Goal: Information Seeking & Learning: Learn about a topic

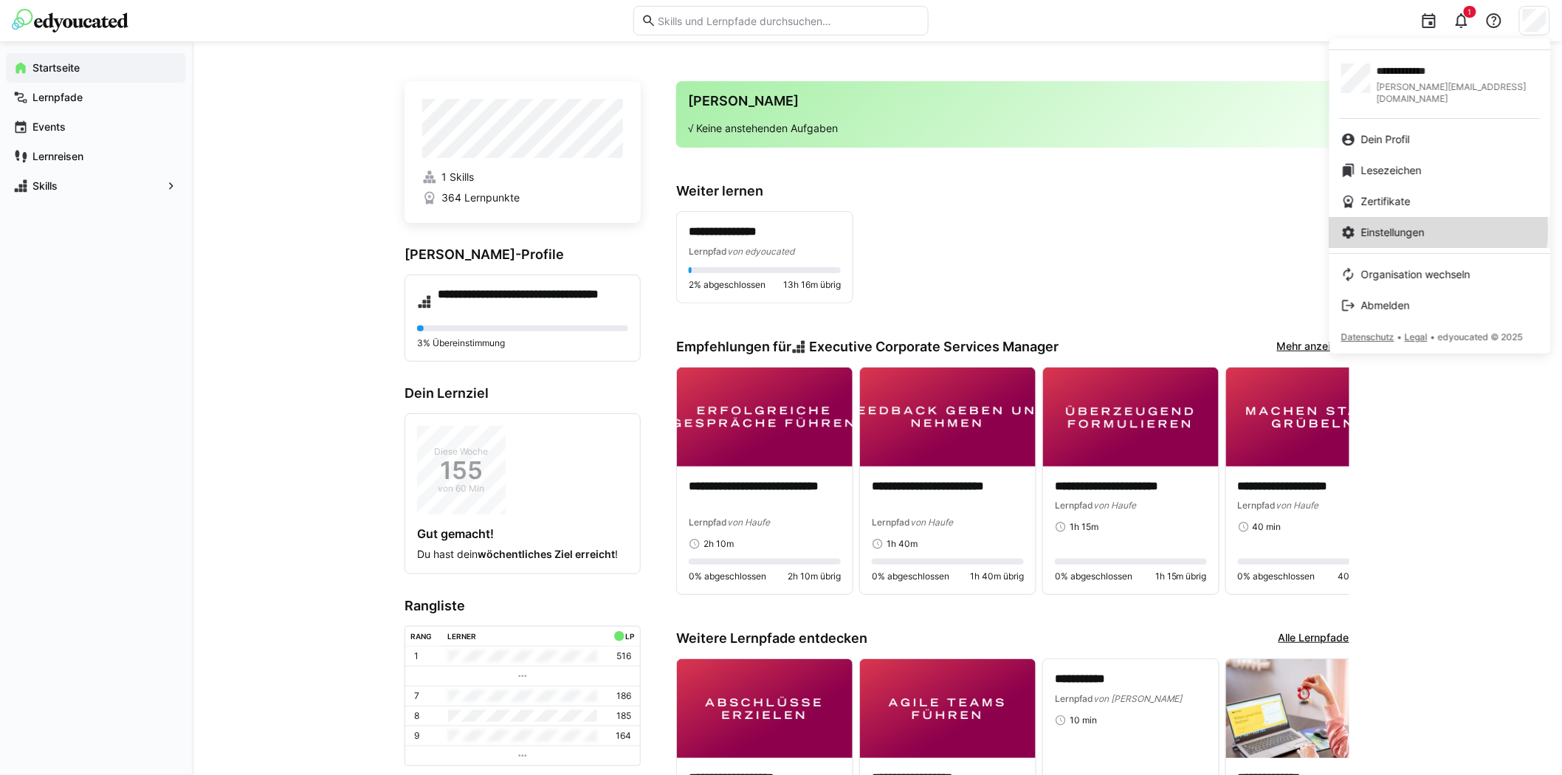
click at [1424, 225] on span "Einstellungen" at bounding box center [1392, 232] width 63 height 15
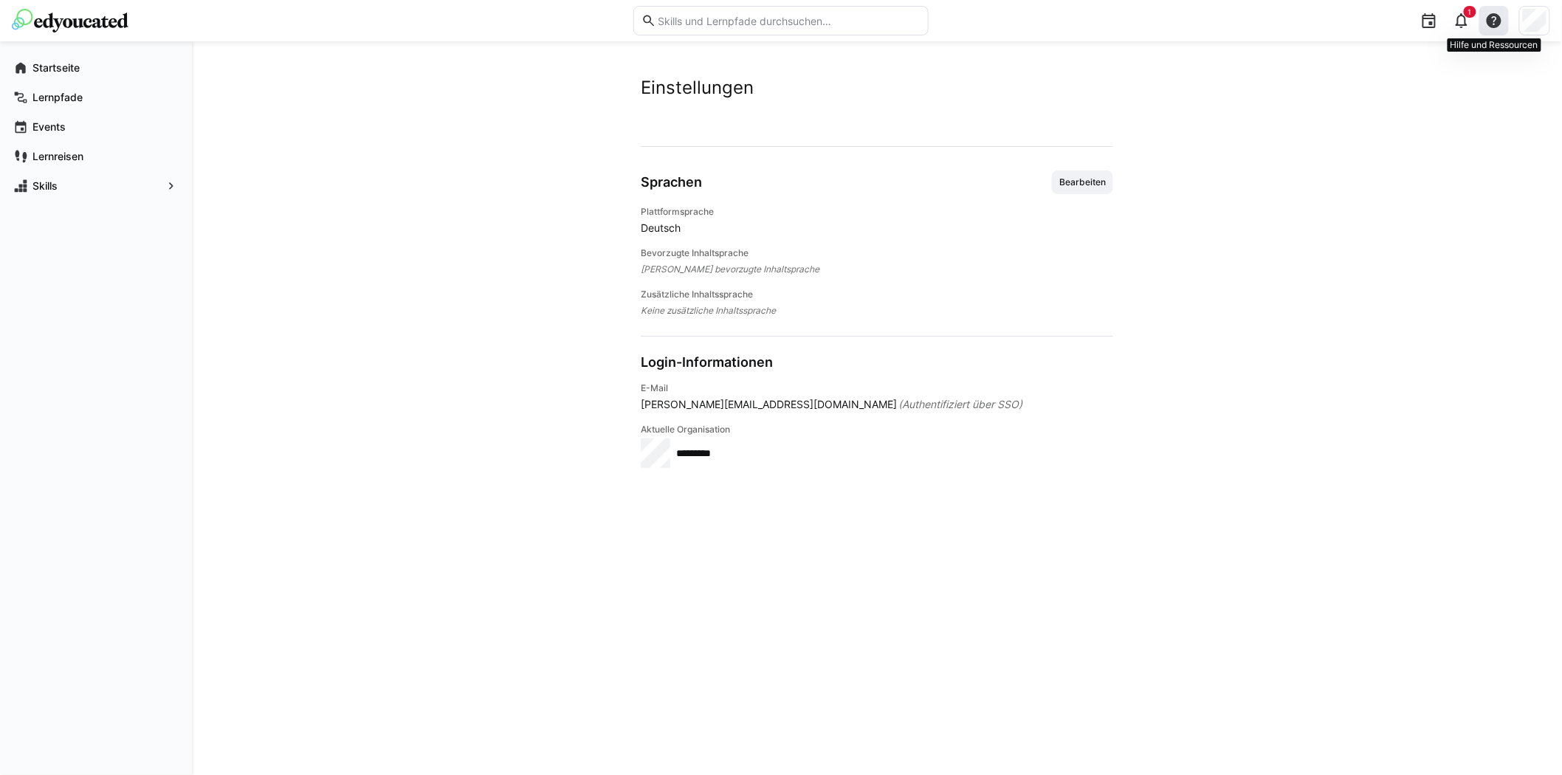
click at [1492, 20] on eds-icon at bounding box center [1494, 21] width 18 height 18
click at [1460, 23] on eds-icon at bounding box center [1461, 21] width 18 height 18
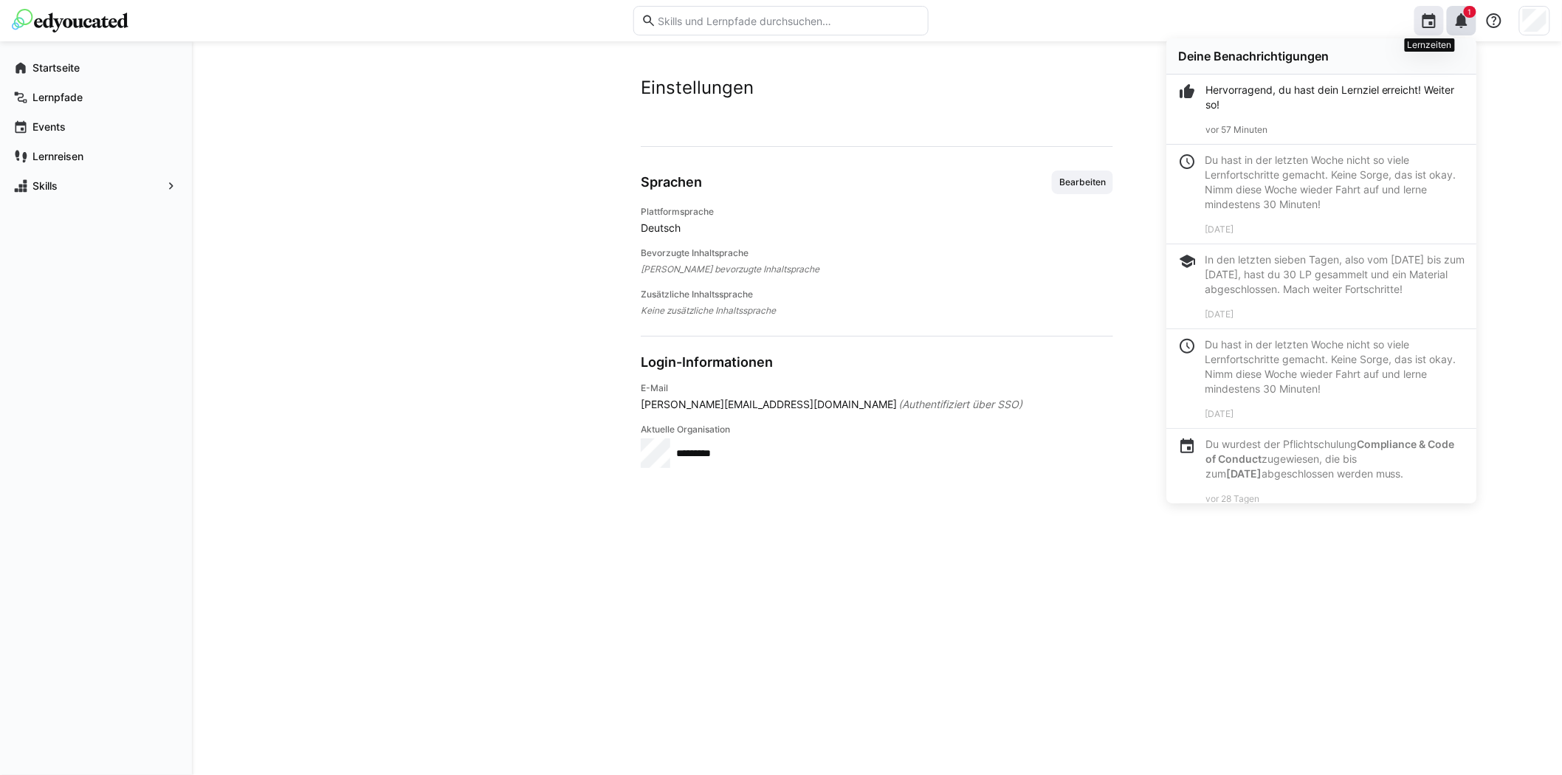
click at [1428, 26] on eds-icon at bounding box center [1429, 21] width 18 height 18
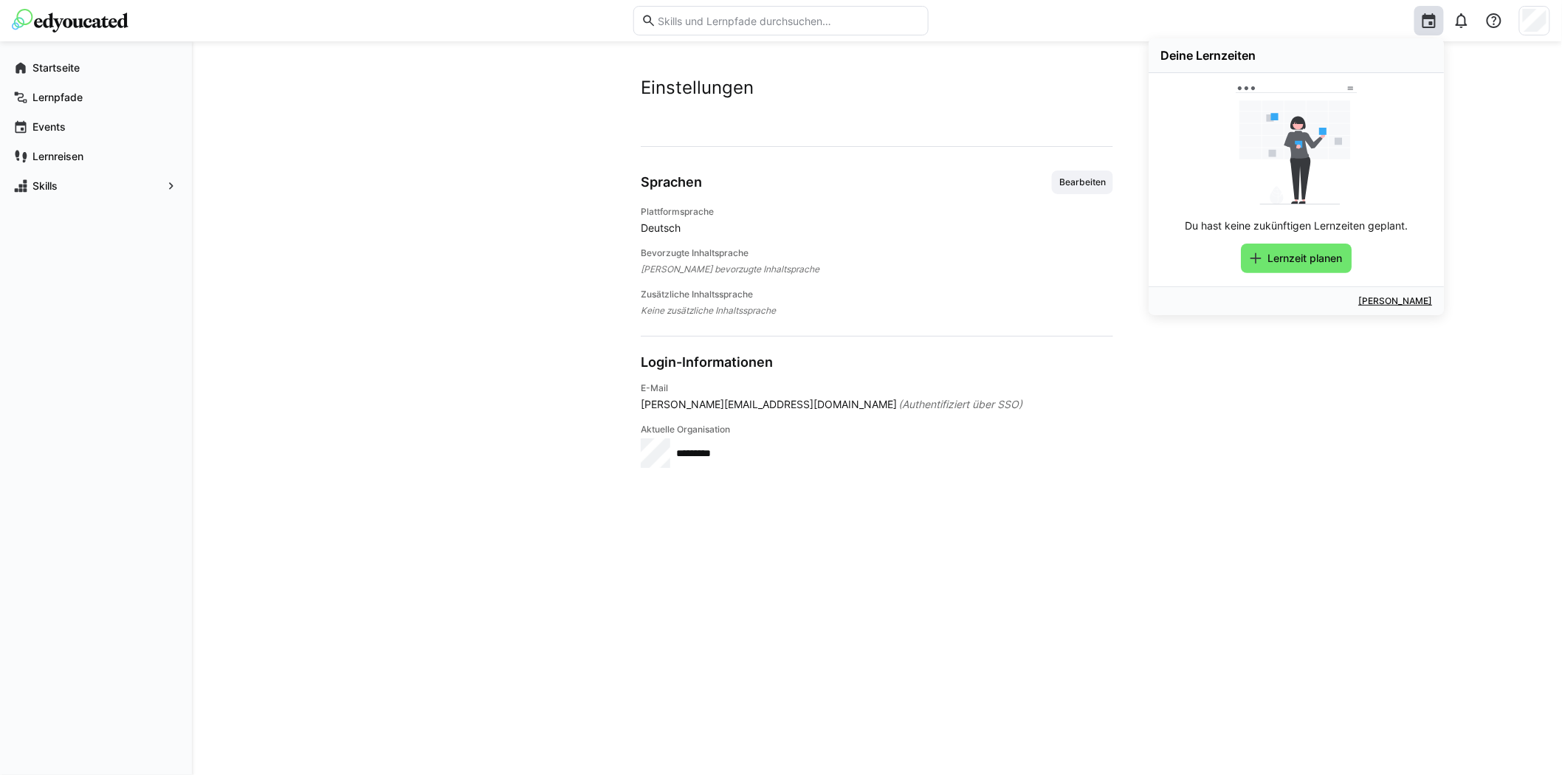
click at [1483, 165] on div "Einstellungen Konto Sprachen Bearbeiten Plattformsprache Deutsch Bevorzugte Inh…" at bounding box center [877, 408] width 1370 height 734
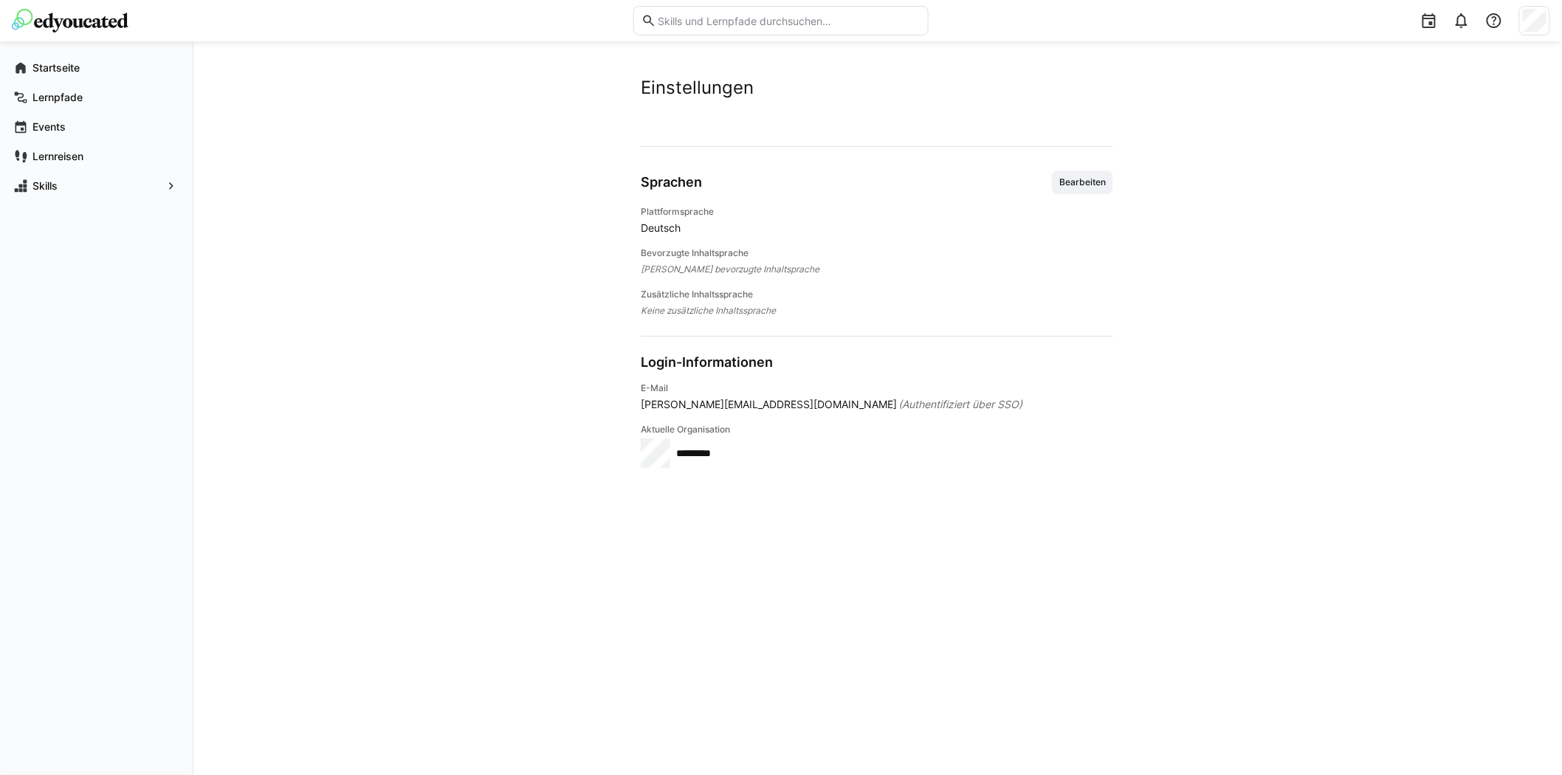
click at [109, 20] on img at bounding box center [70, 21] width 117 height 24
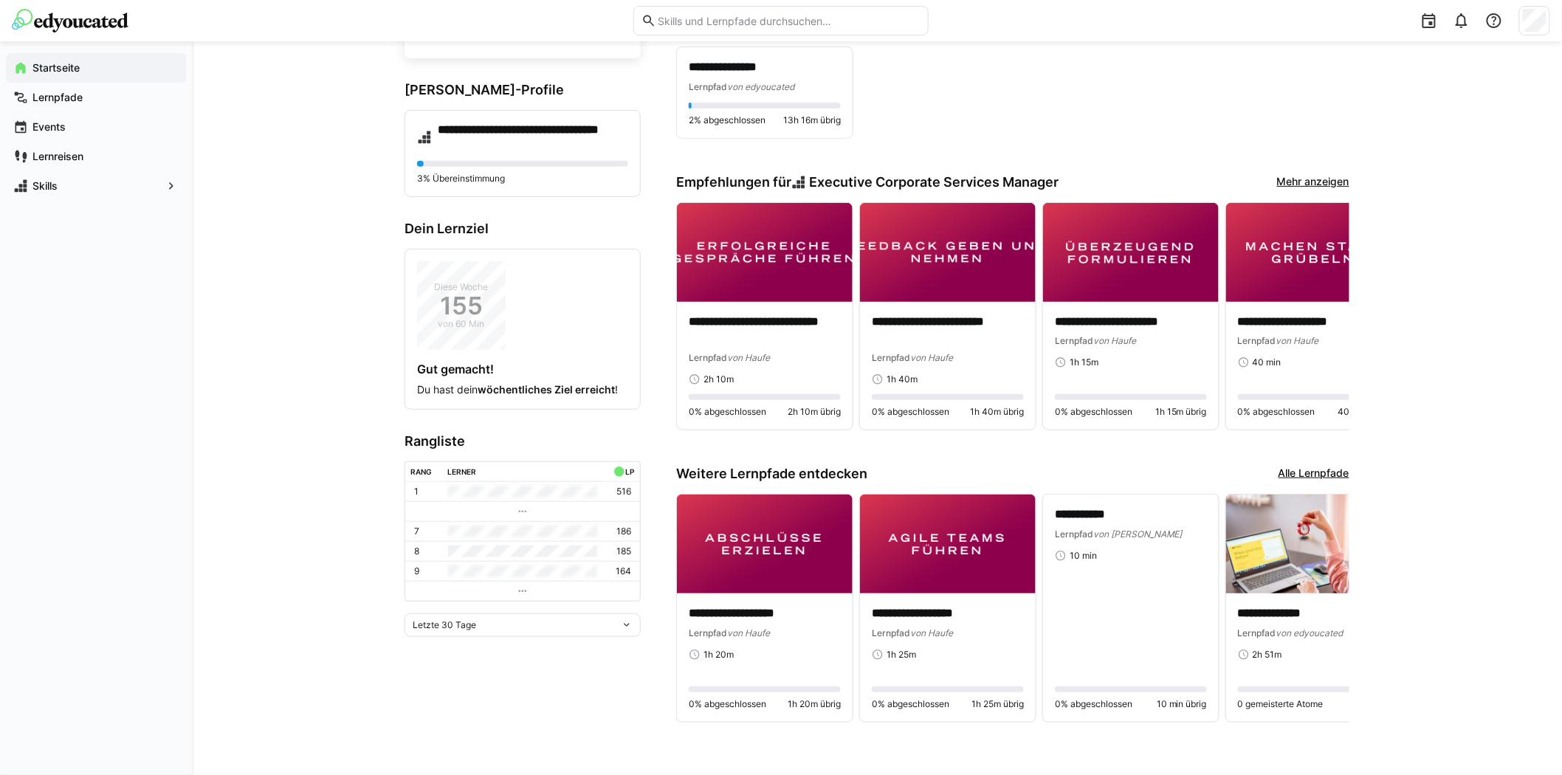
scroll to position [167, 0]
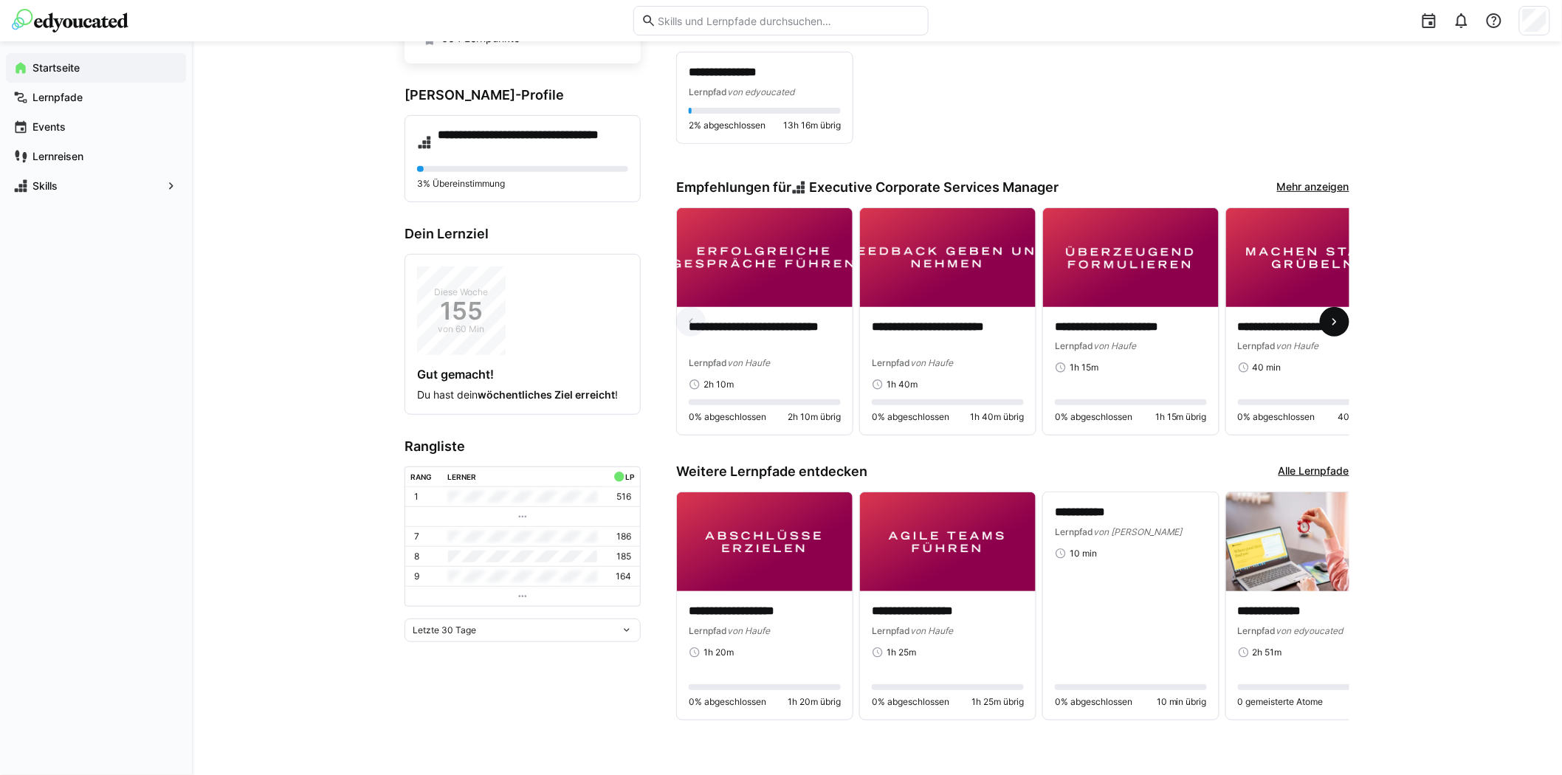
click at [1329, 321] on eds-icon at bounding box center [1334, 321] width 15 height 15
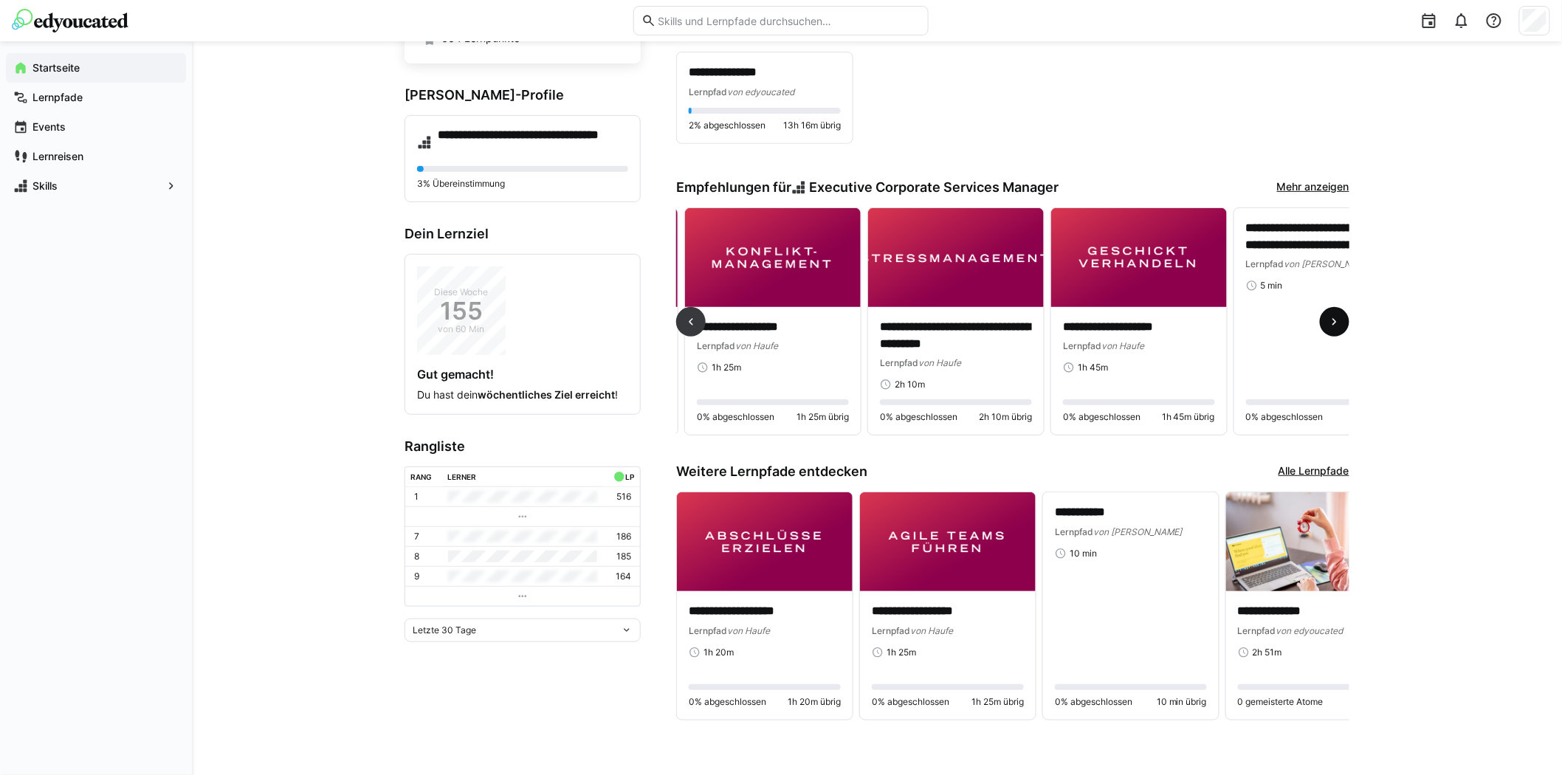
scroll to position [0, 1097]
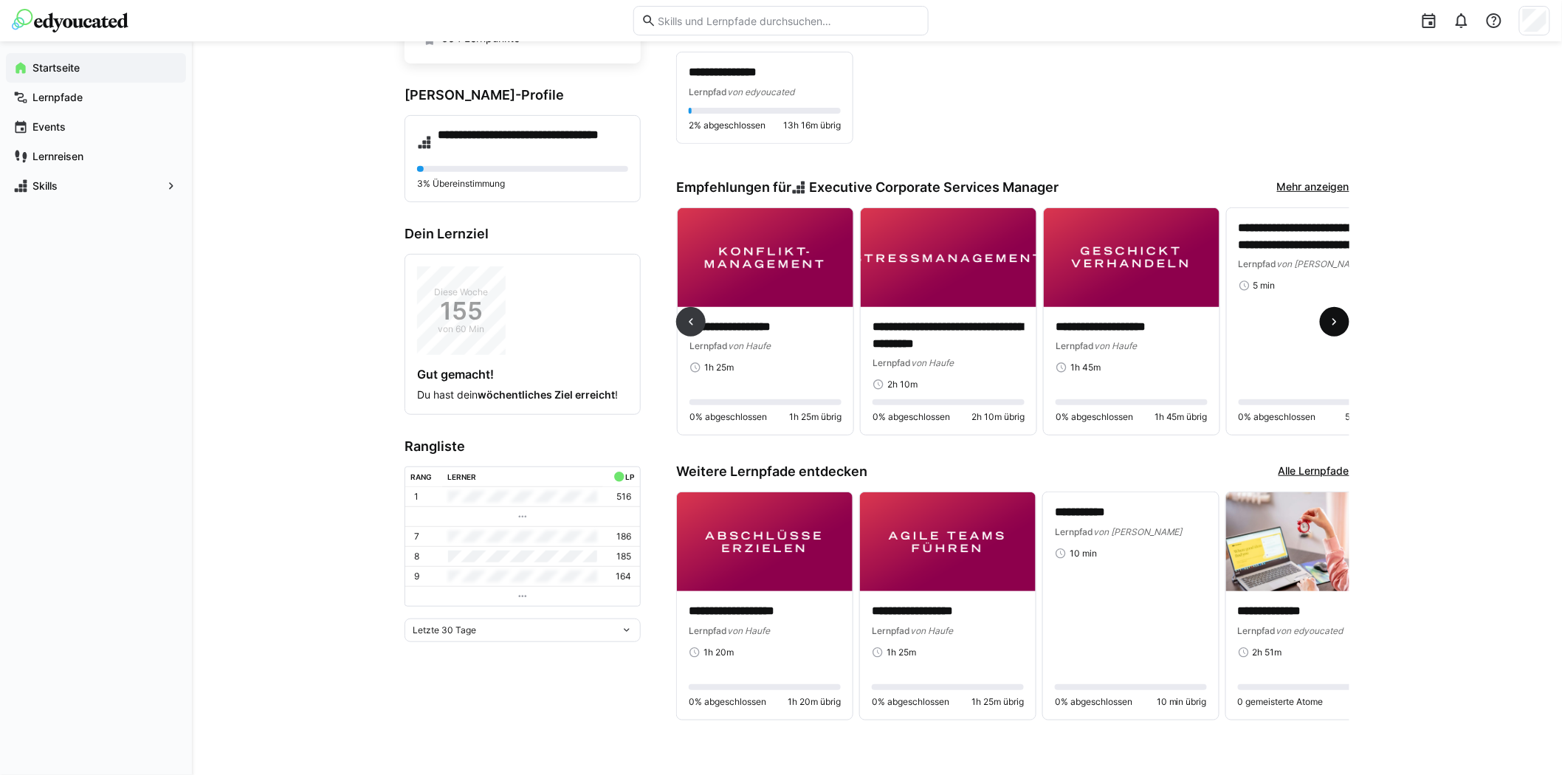
click at [1329, 321] on eds-icon at bounding box center [1334, 321] width 15 height 15
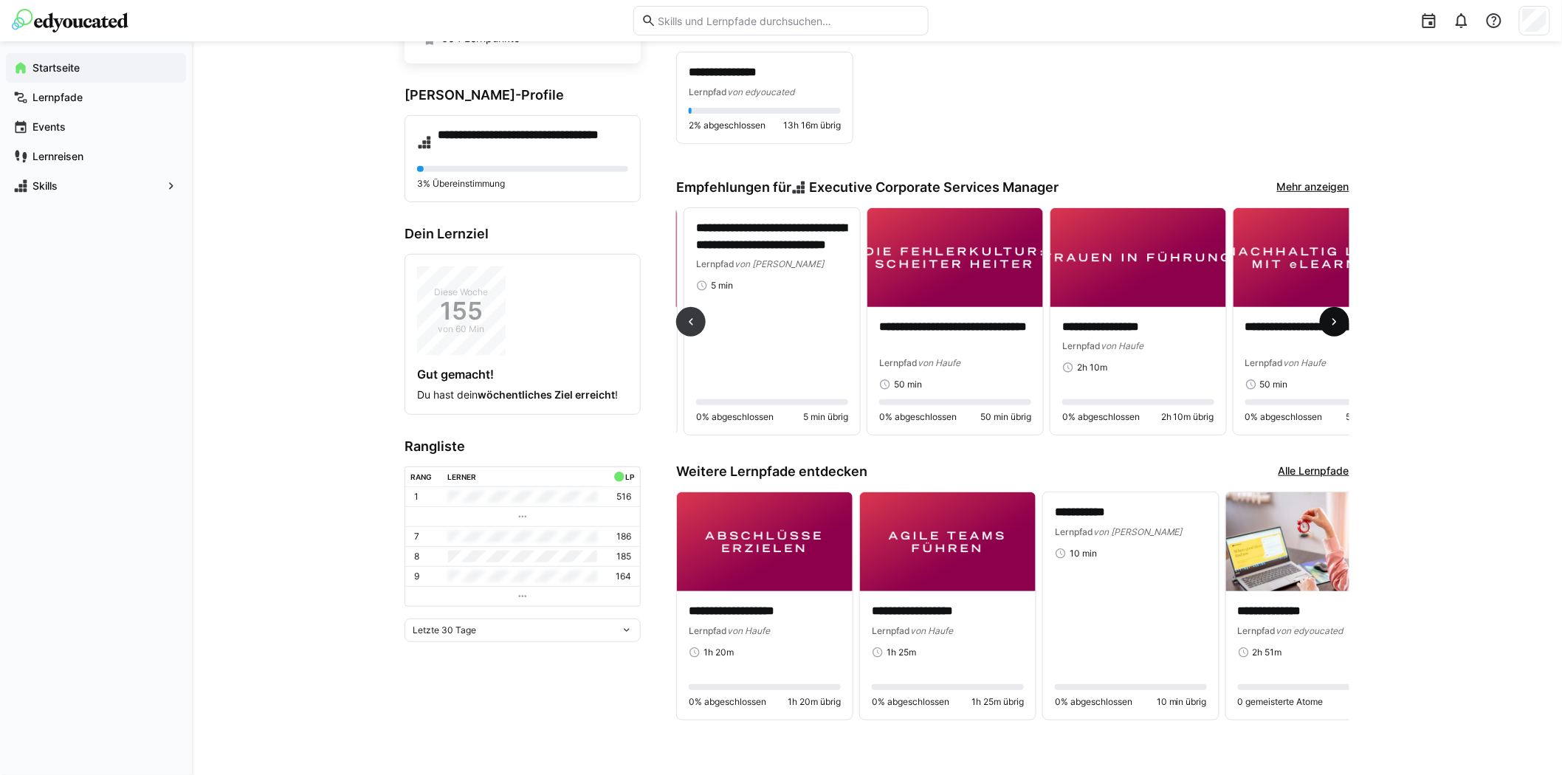
scroll to position [0, 1647]
click at [1329, 321] on eds-icon at bounding box center [1334, 321] width 15 height 15
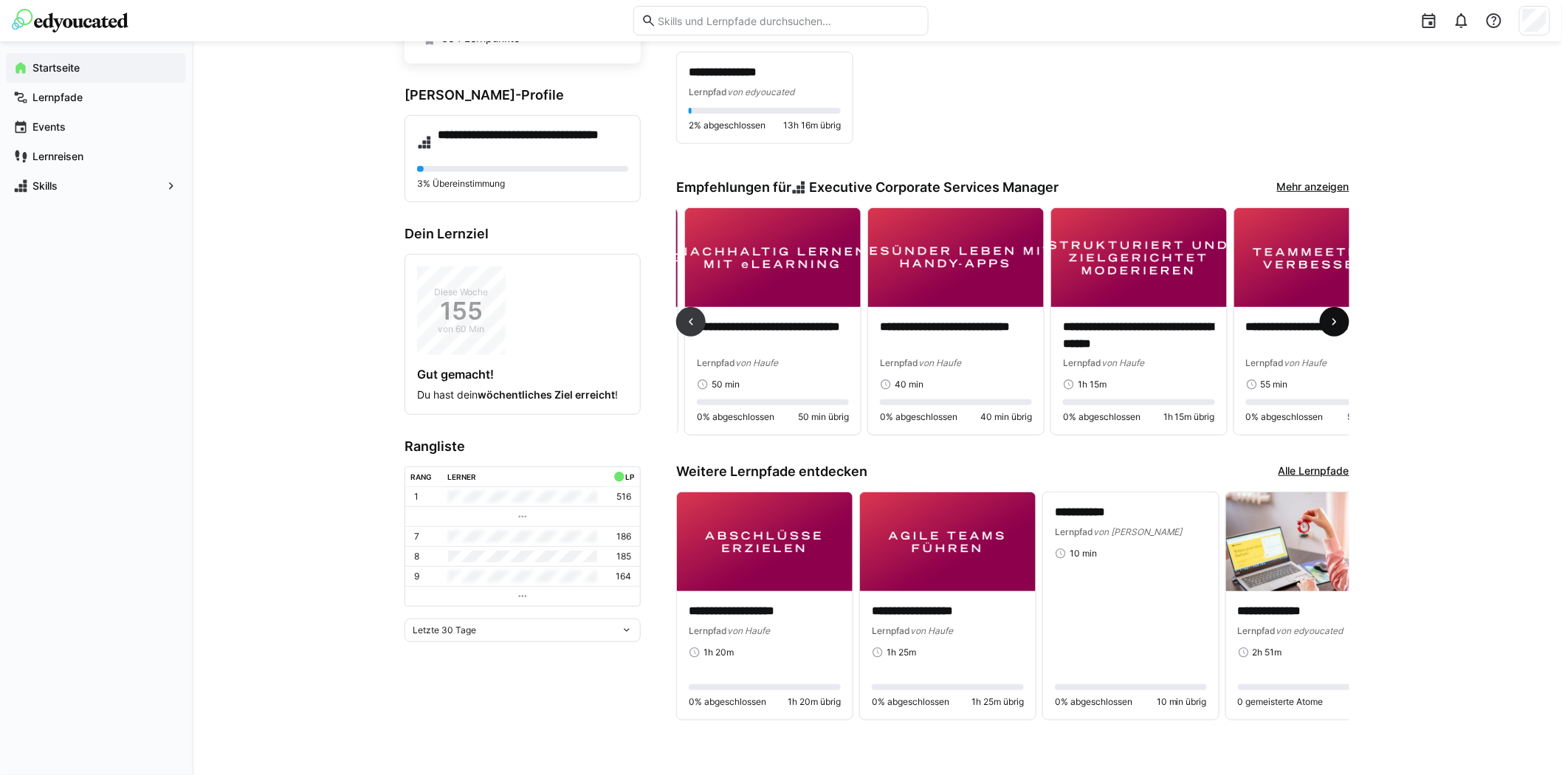
scroll to position [0, 2196]
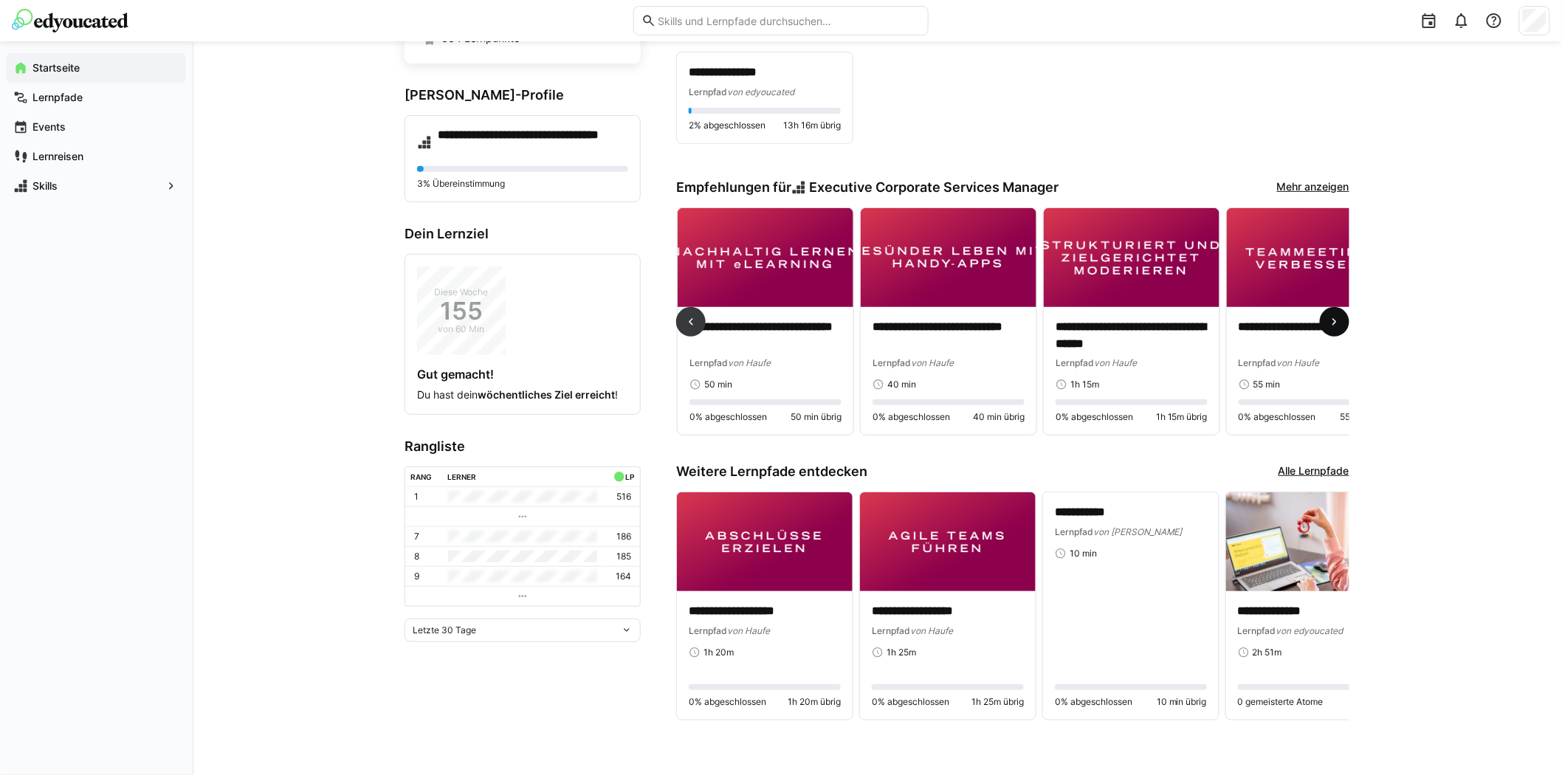
click at [1329, 321] on eds-icon at bounding box center [1334, 321] width 15 height 15
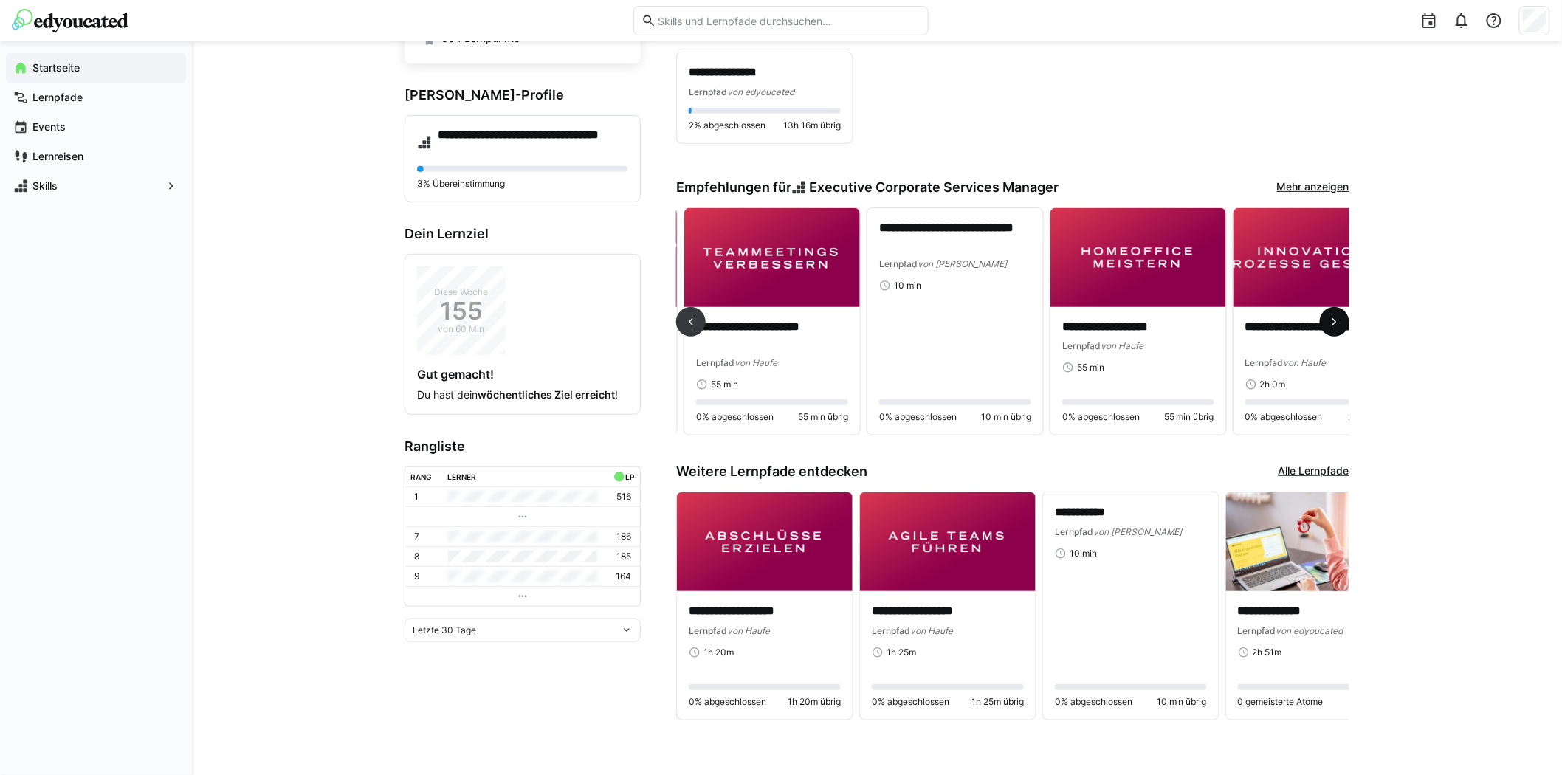
scroll to position [0, 2745]
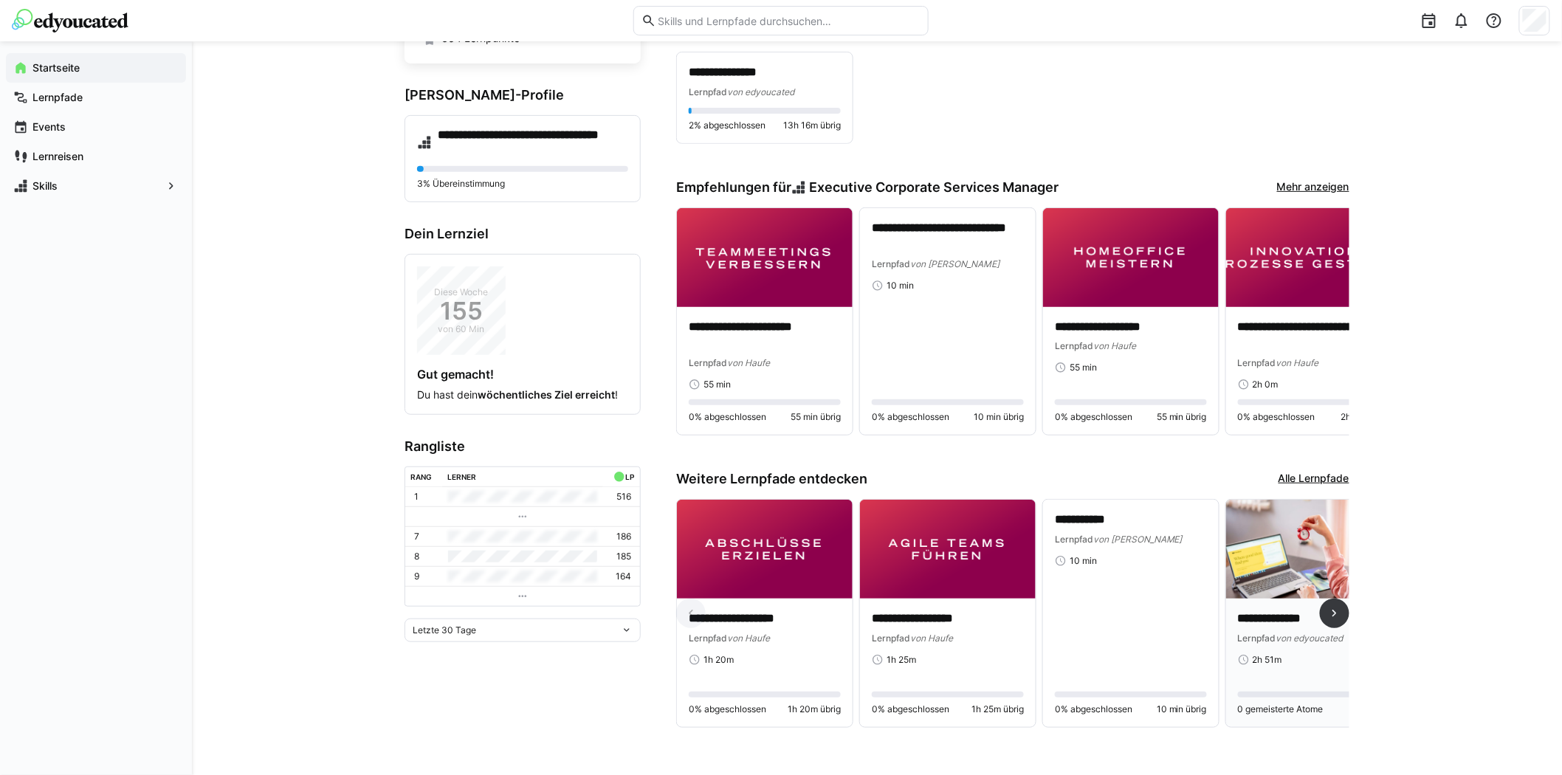
click at [1275, 542] on img at bounding box center [1314, 549] width 176 height 99
